Goal: Entertainment & Leisure: Consume media (video, audio)

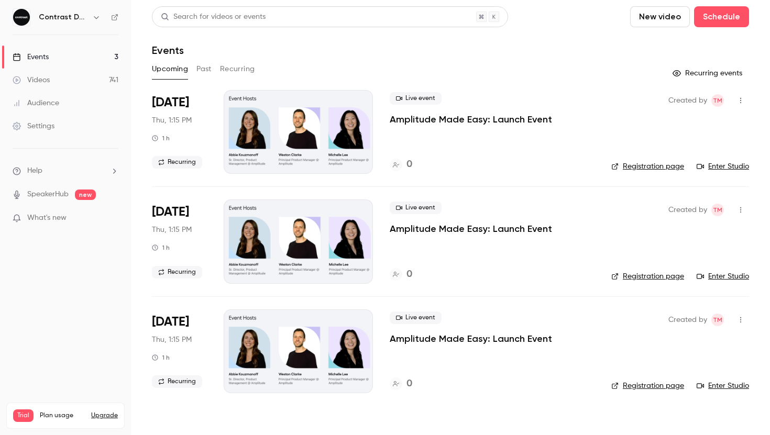
click at [87, 27] on nav "Contrast Demos Events 3 Videos 741 Audience Settings Help SpeakerHub new What's…" at bounding box center [65, 217] width 131 height 435
click at [87, 24] on div "Contrast Demos" at bounding box center [66, 17] width 106 height 18
click at [87, 23] on div "Contrast Demos" at bounding box center [71, 17] width 64 height 13
click at [94, 12] on button "button" at bounding box center [96, 17] width 13 height 13
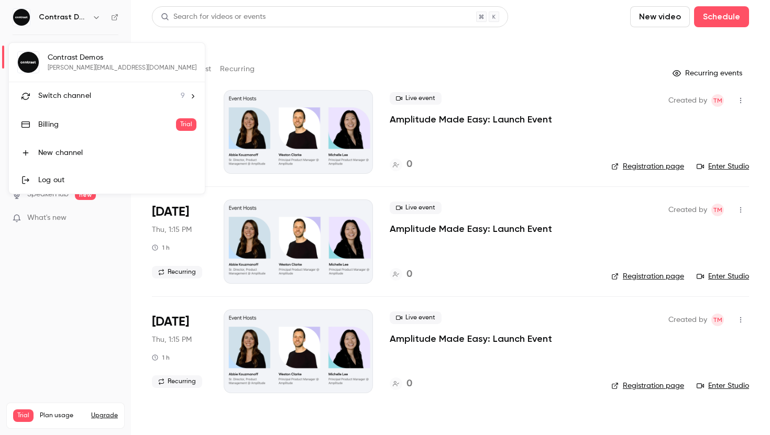
click at [59, 103] on li "Switch channel 9" at bounding box center [107, 96] width 196 height 28
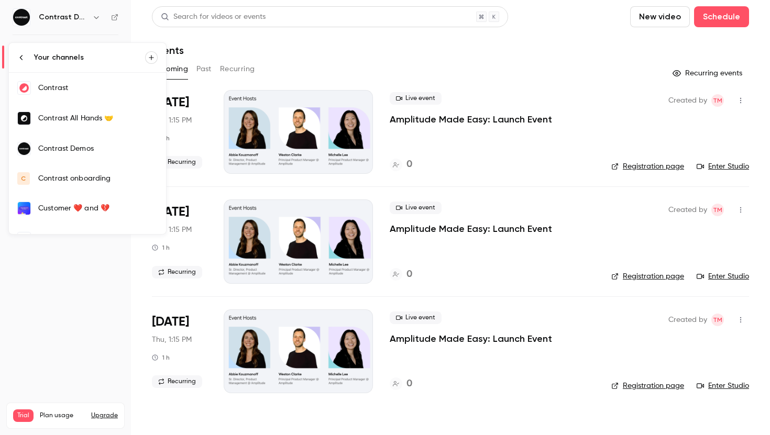
click at [55, 92] on div "Contrast" at bounding box center [97, 88] width 119 height 10
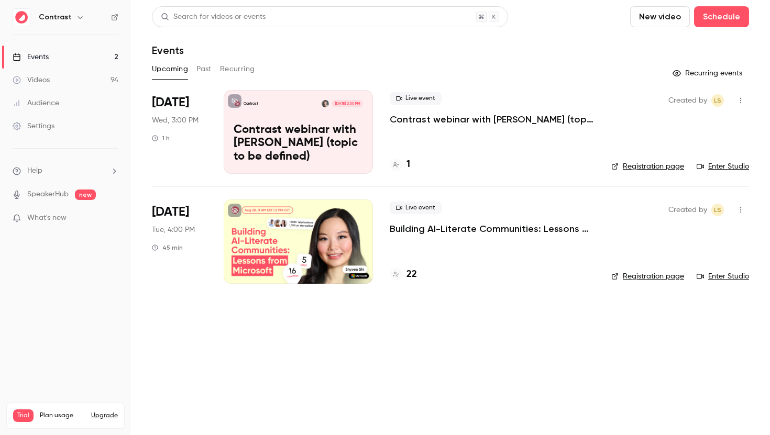
click at [107, 78] on link "Videos 94" at bounding box center [65, 80] width 131 height 23
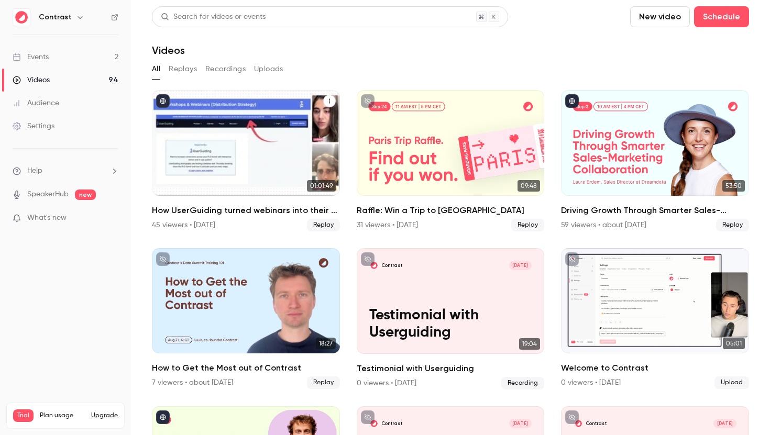
click at [251, 215] on h2 "How UserGuiding turned webinars into their #1 lead gen channel" at bounding box center [246, 210] width 188 height 13
